Goal: Check status: Check status

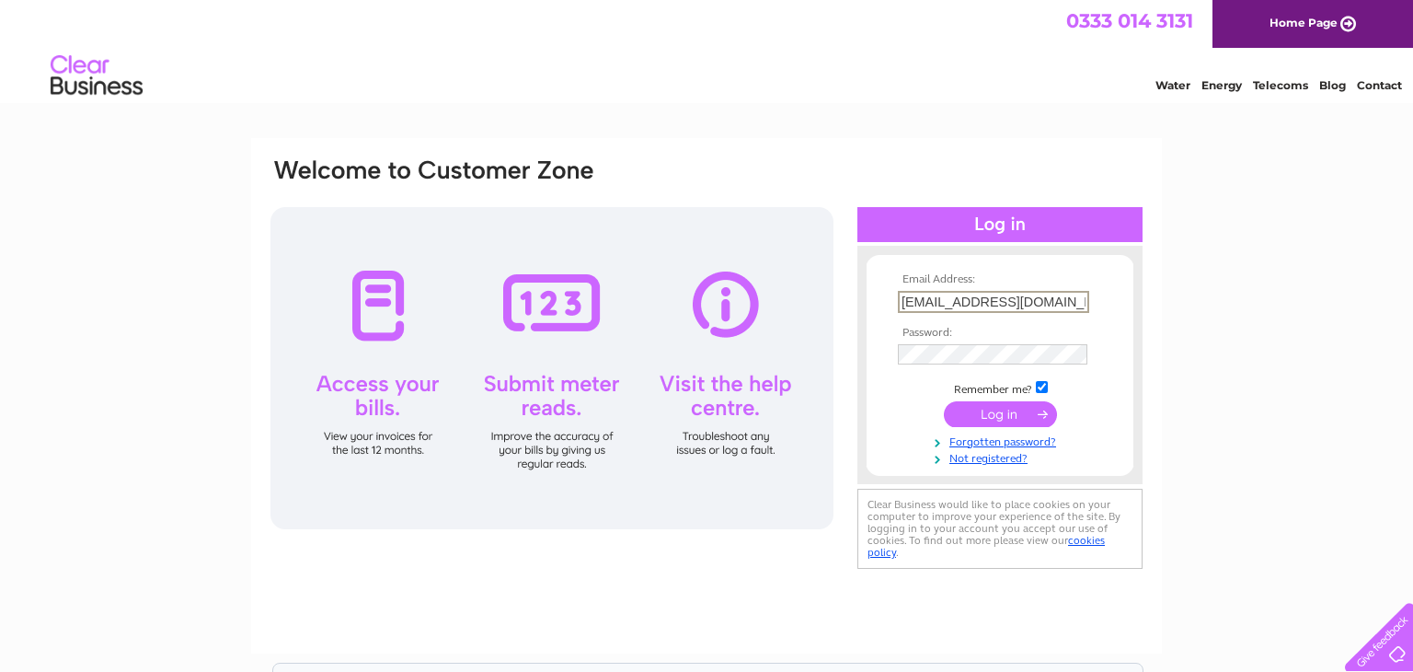
type input "[EMAIL_ADDRESS][DOMAIN_NAME]"
click at [963, 418] on input "submit" at bounding box center [1000, 413] width 113 height 26
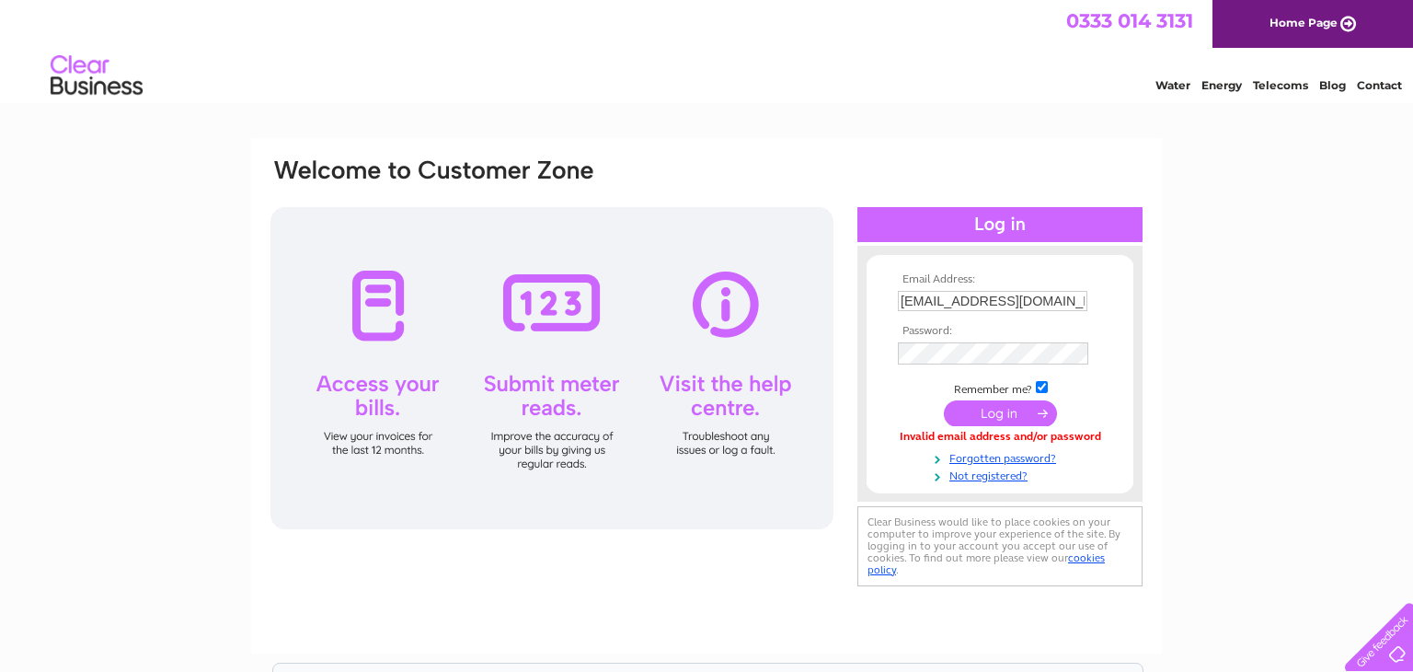
click at [988, 419] on input "submit" at bounding box center [1000, 413] width 113 height 26
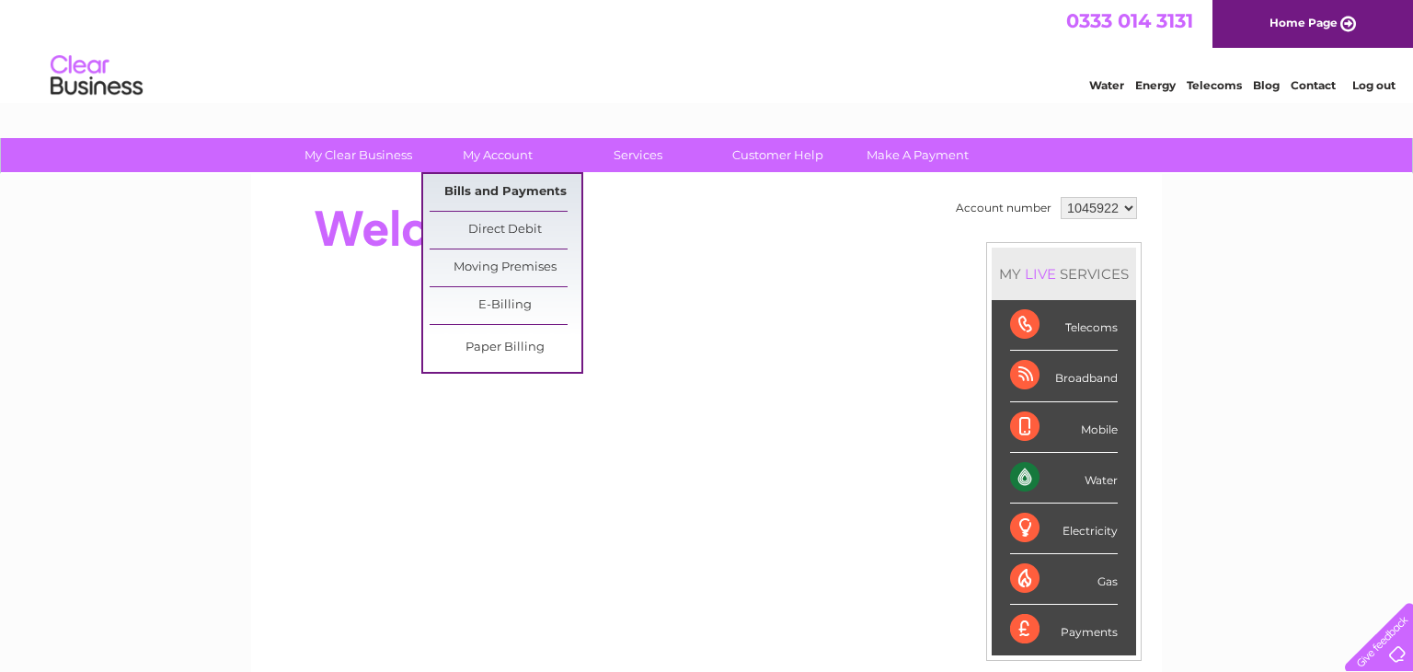
click at [506, 190] on link "Bills and Payments" at bounding box center [506, 192] width 152 height 37
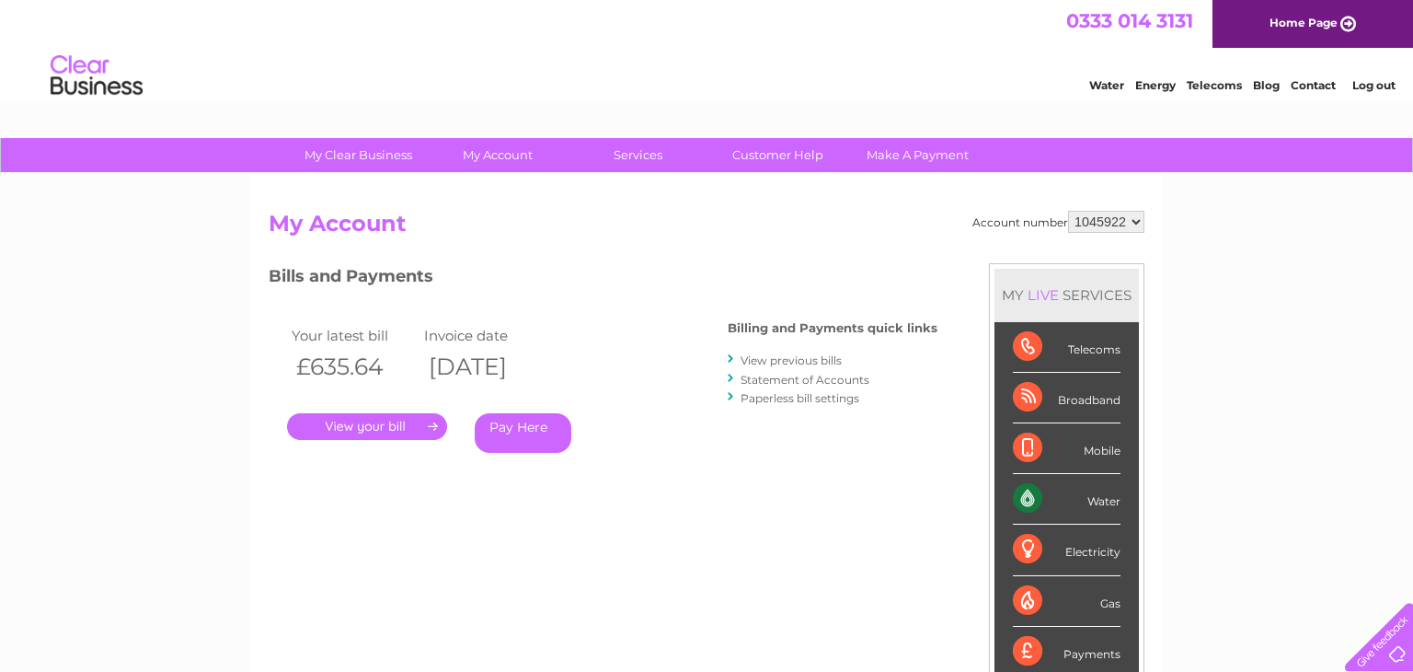
click at [760, 380] on link "Statement of Accounts" at bounding box center [805, 380] width 129 height 14
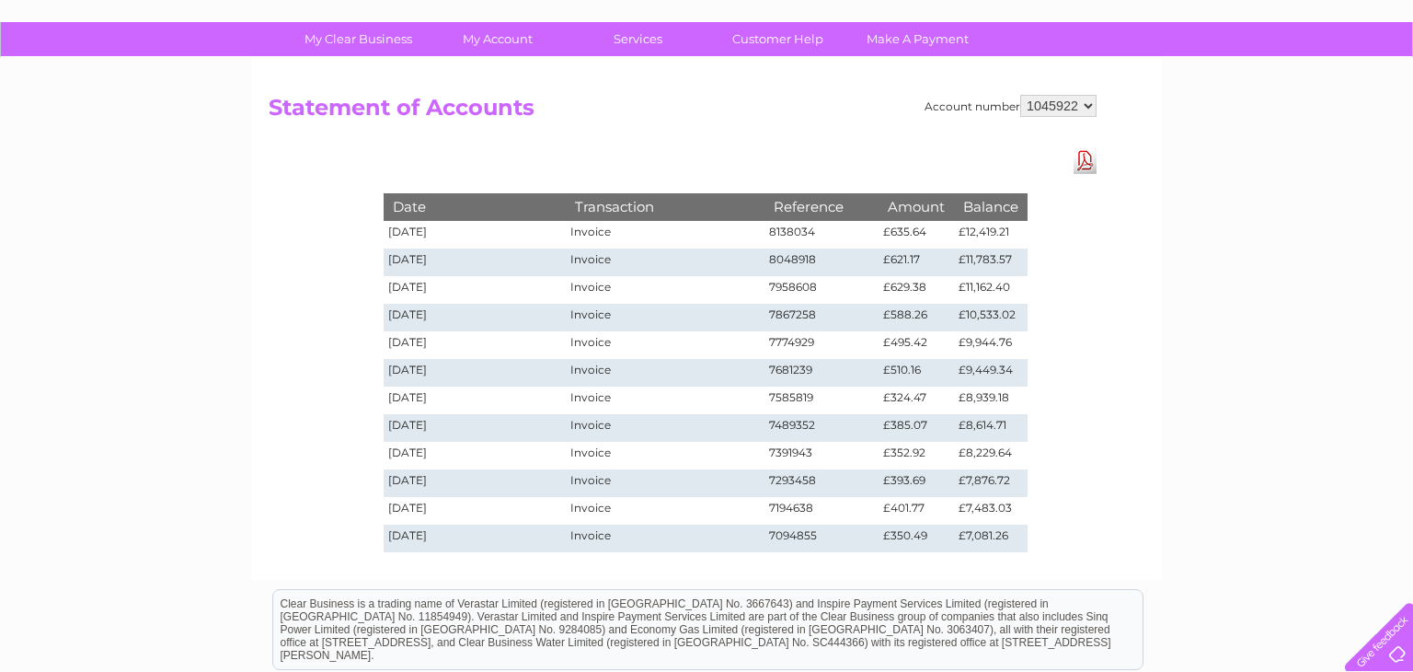
scroll to position [125, 0]
